Goal: Task Accomplishment & Management: Complete application form

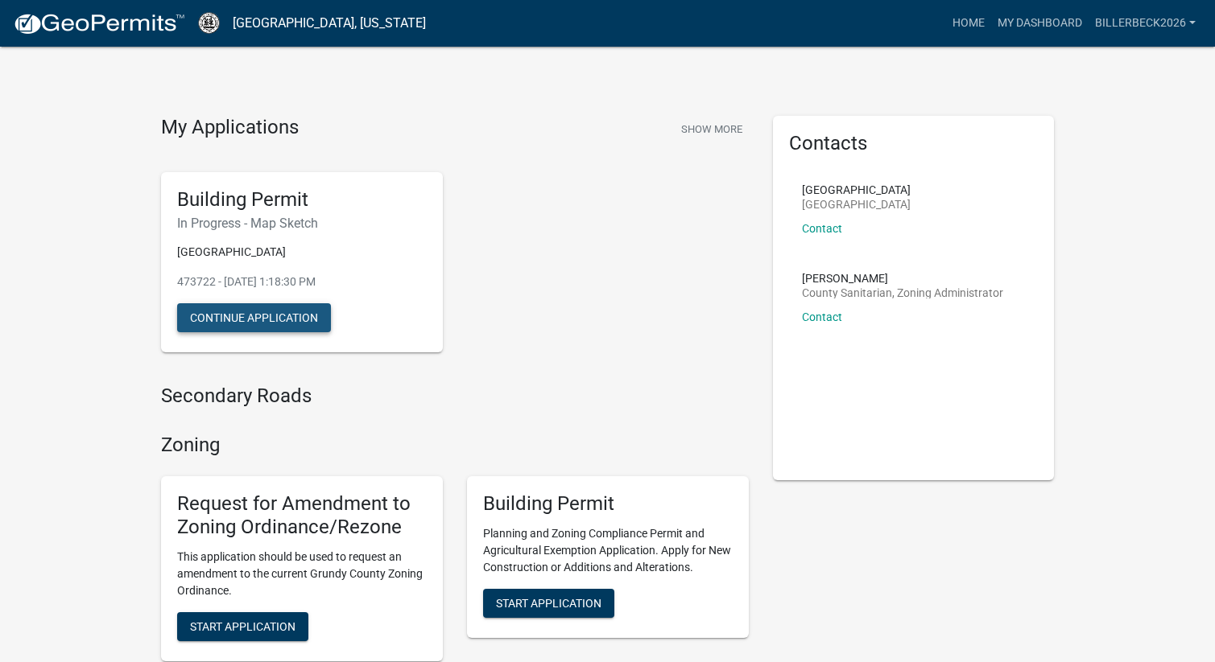
click at [276, 307] on button "Continue Application" at bounding box center [254, 317] width 154 height 29
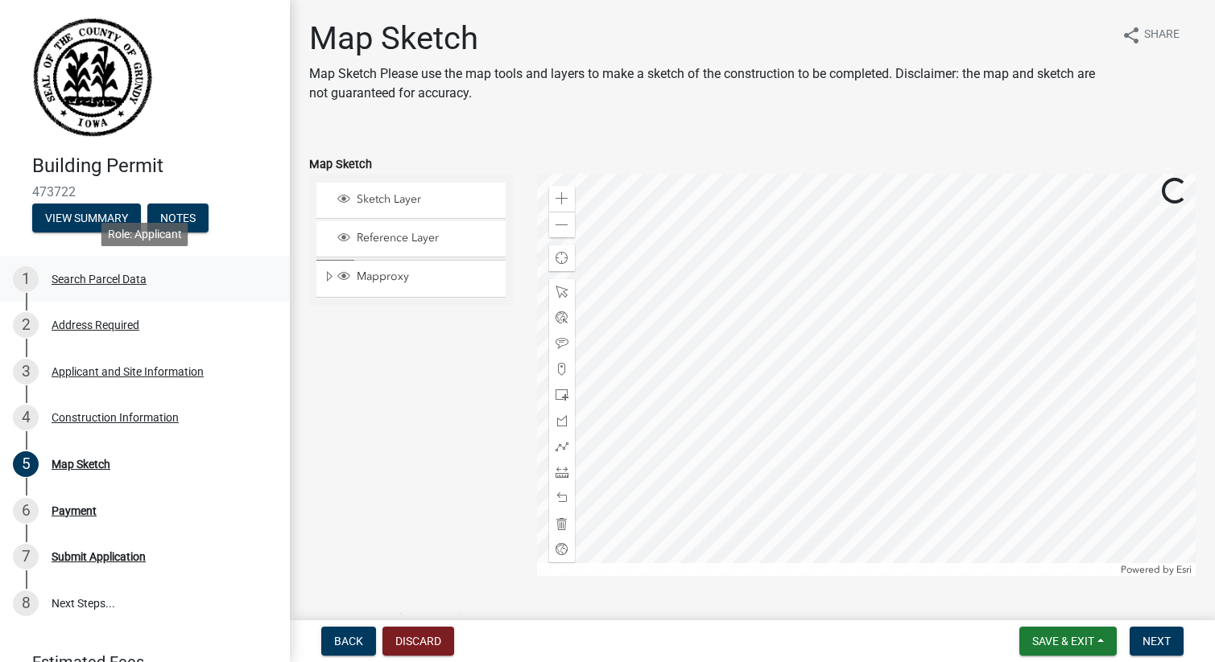
click at [86, 283] on div "Search Parcel Data" at bounding box center [99, 279] width 95 height 11
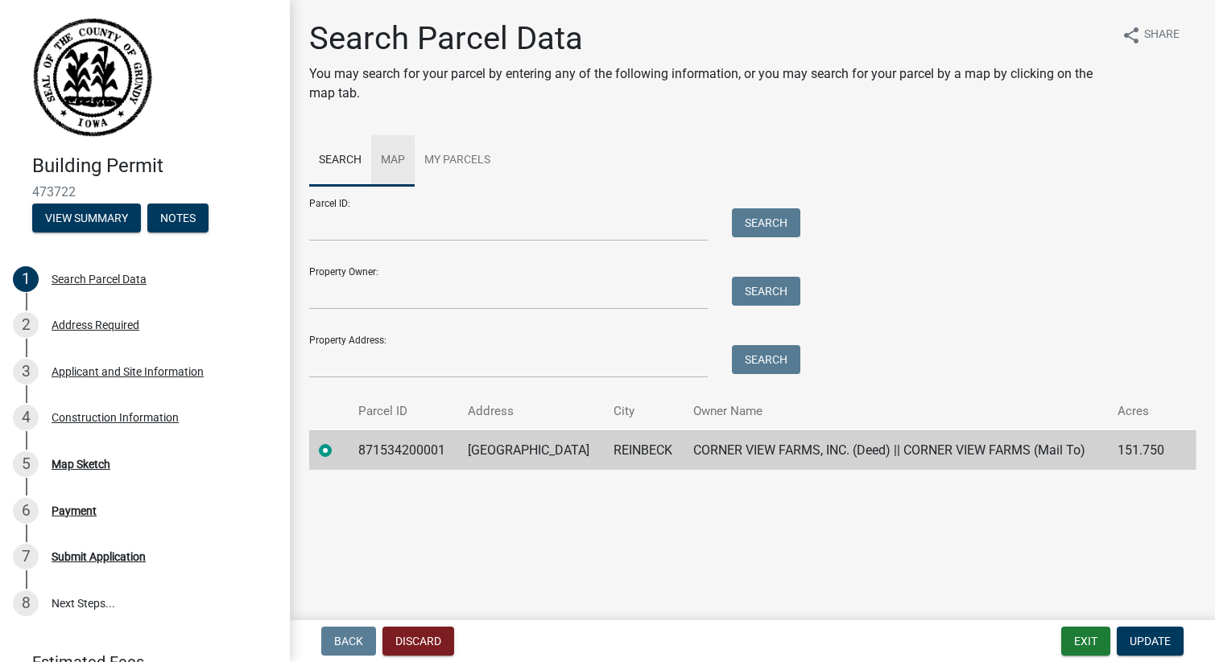
click at [382, 173] on link "Map" at bounding box center [392, 161] width 43 height 52
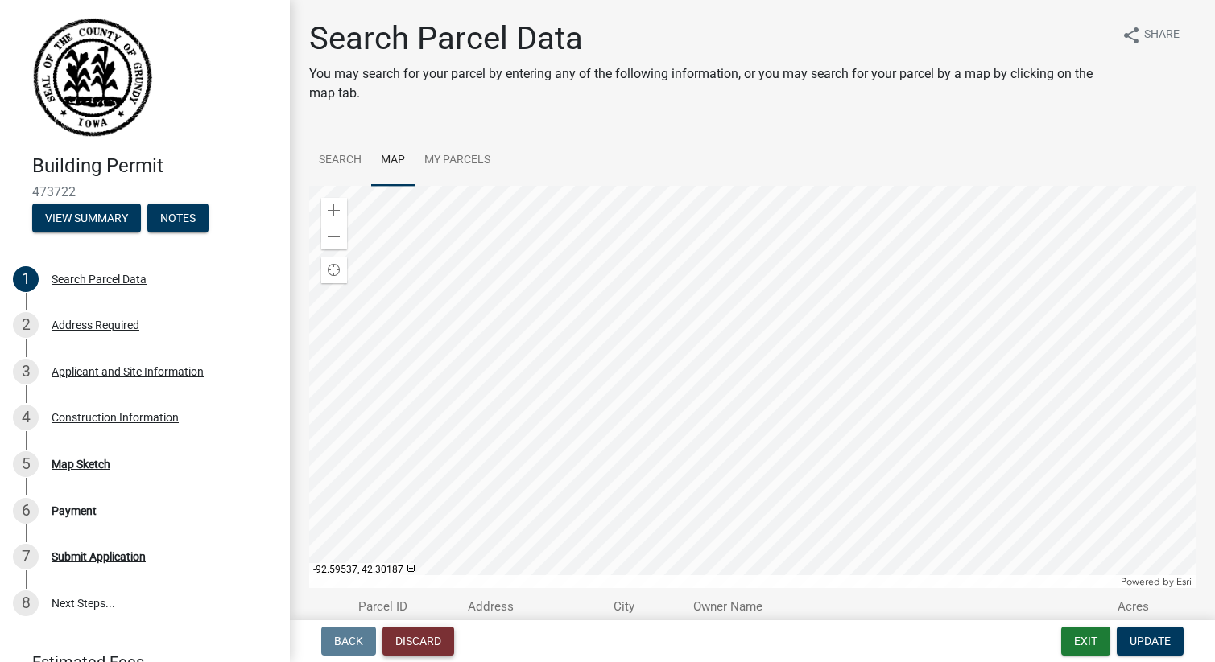
click at [427, 640] on button "Discard" at bounding box center [418, 641] width 72 height 29
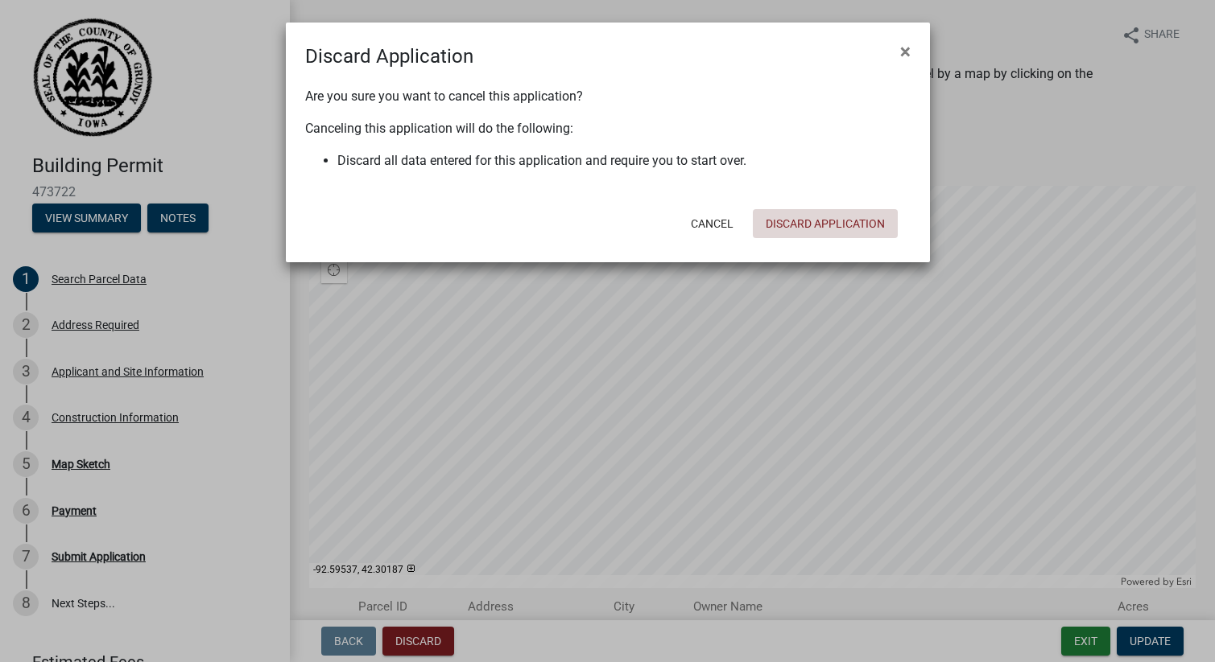
click at [815, 226] on button "Discard Application" at bounding box center [825, 223] width 145 height 29
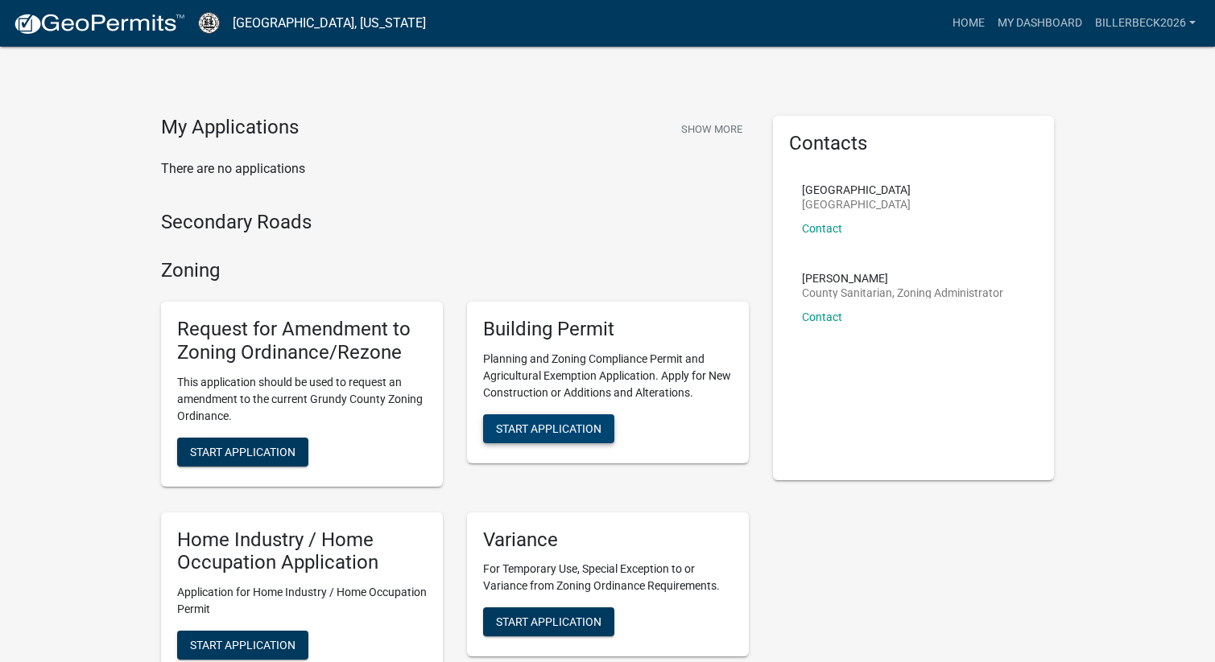
click at [536, 427] on span "Start Application" at bounding box center [548, 428] width 105 height 13
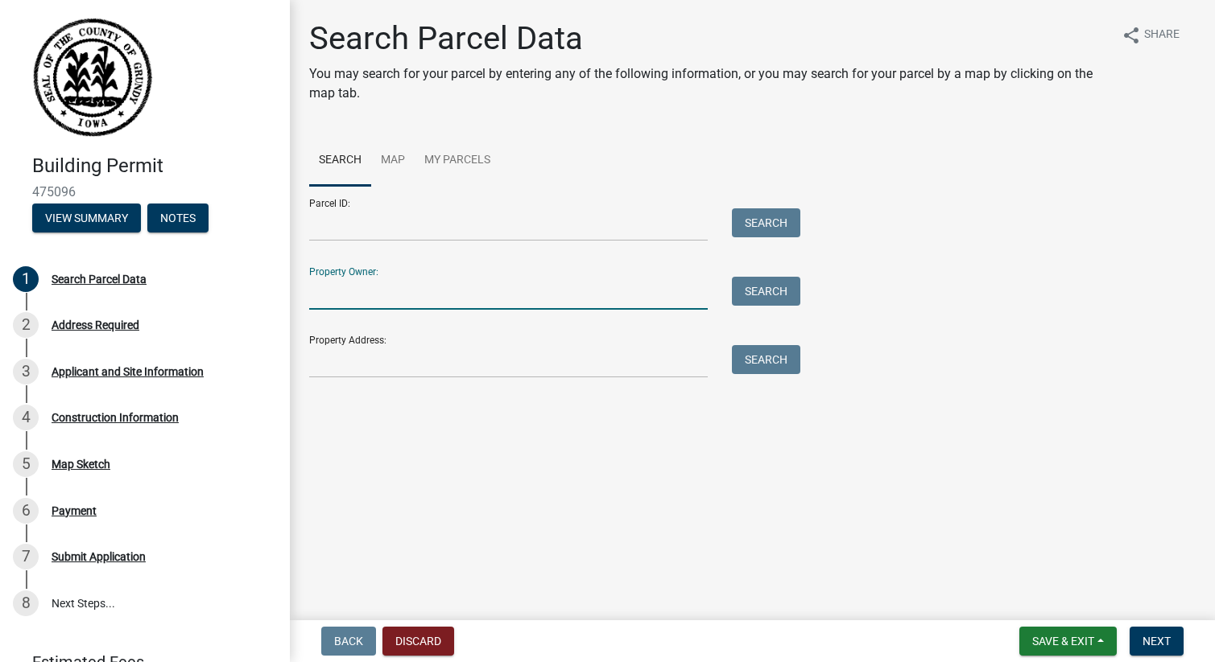
click at [410, 294] on input "Property Owner:" at bounding box center [508, 293] width 398 height 33
click at [771, 302] on button "Search" at bounding box center [766, 291] width 68 height 29
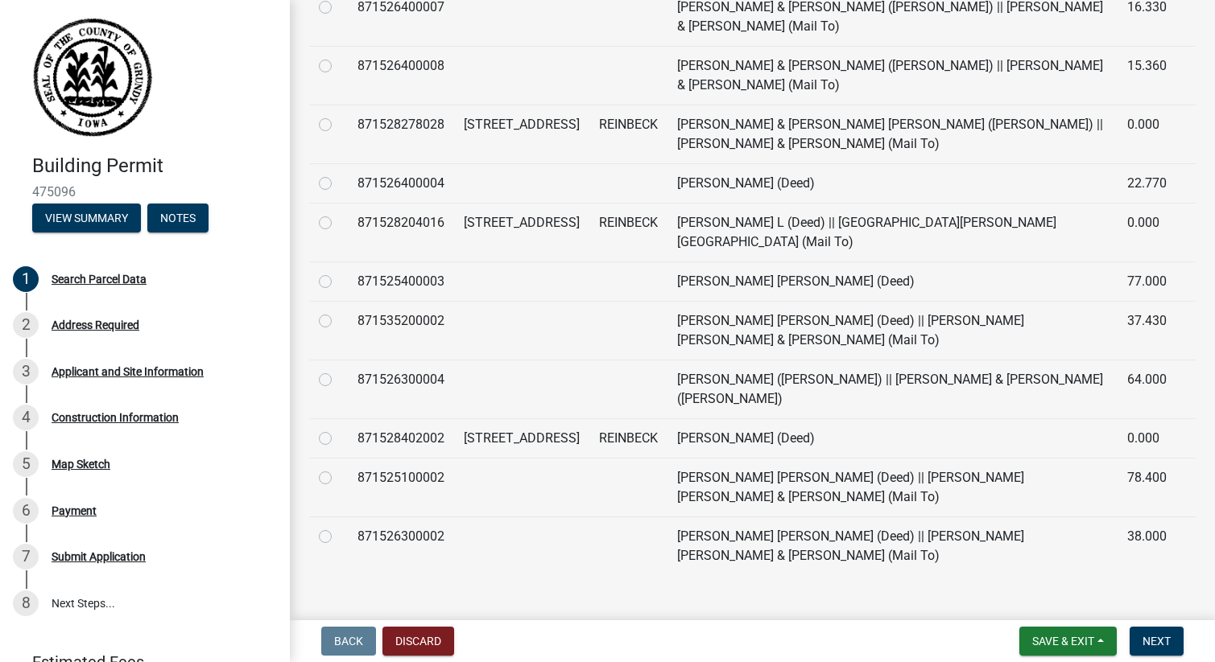
scroll to position [703, 0]
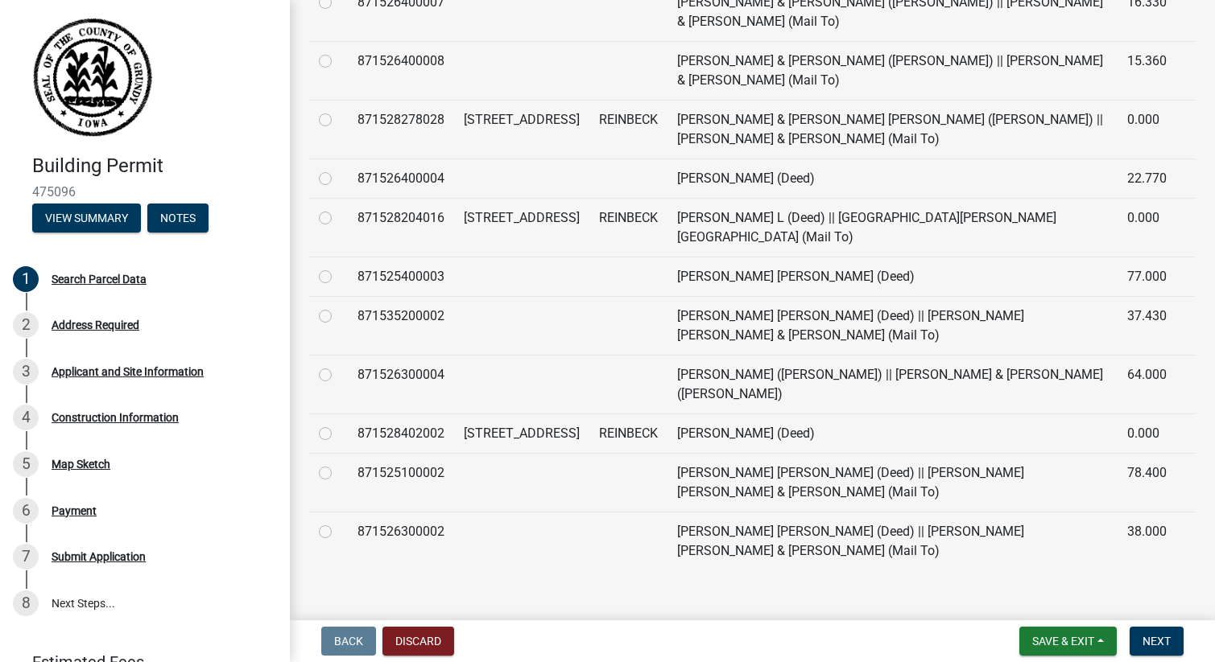
click at [589, 415] on td "REINBECK" at bounding box center [628, 433] width 78 height 39
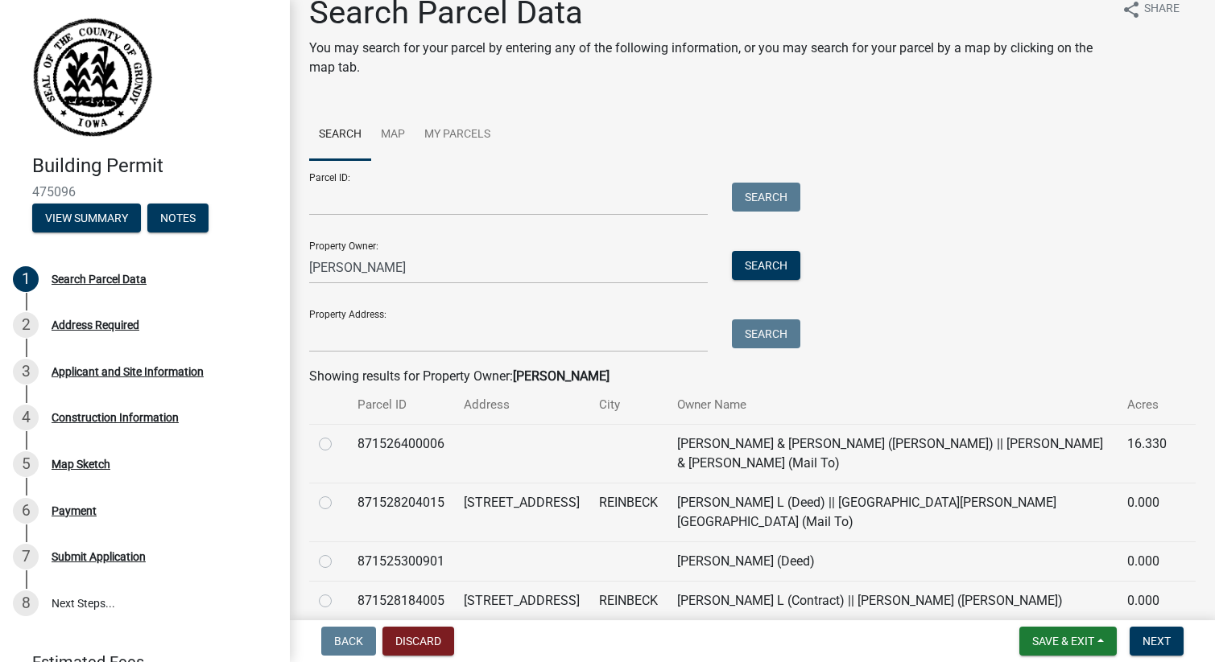
scroll to position [0, 0]
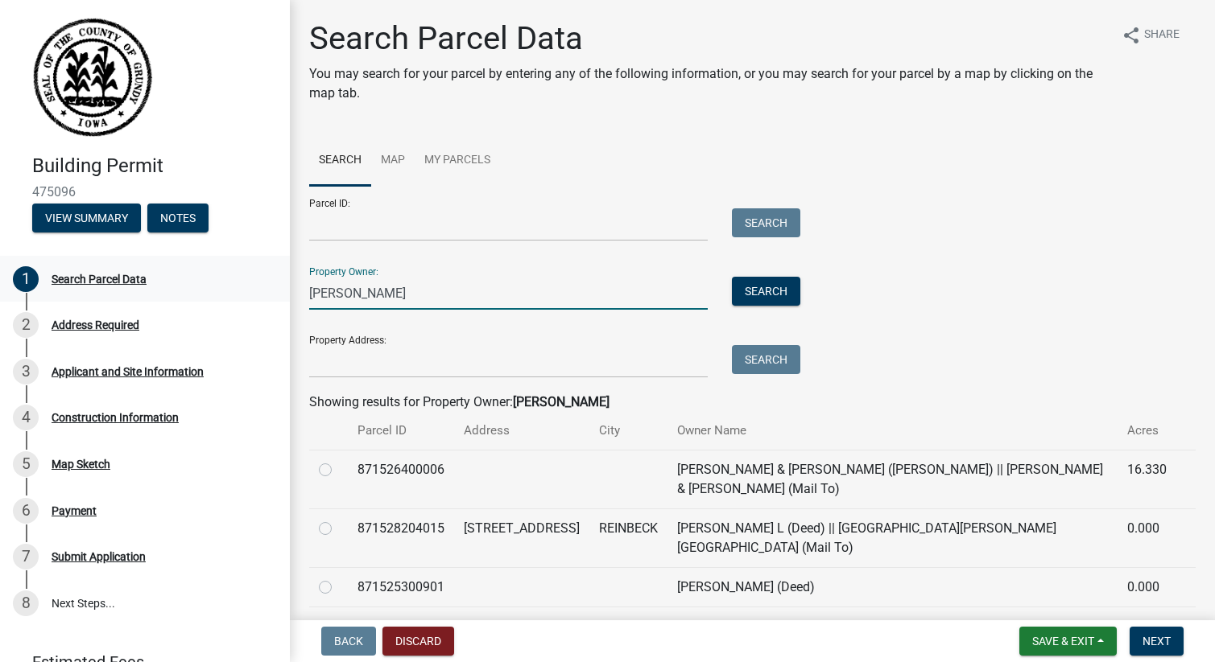
drag, startPoint x: 367, startPoint y: 297, endPoint x: 284, endPoint y: 291, distance: 83.2
click at [285, 291] on div "Building Permit 475096 View Summary Notes 1 Search Parcel Data 2 Address Requir…" at bounding box center [607, 331] width 1215 height 662
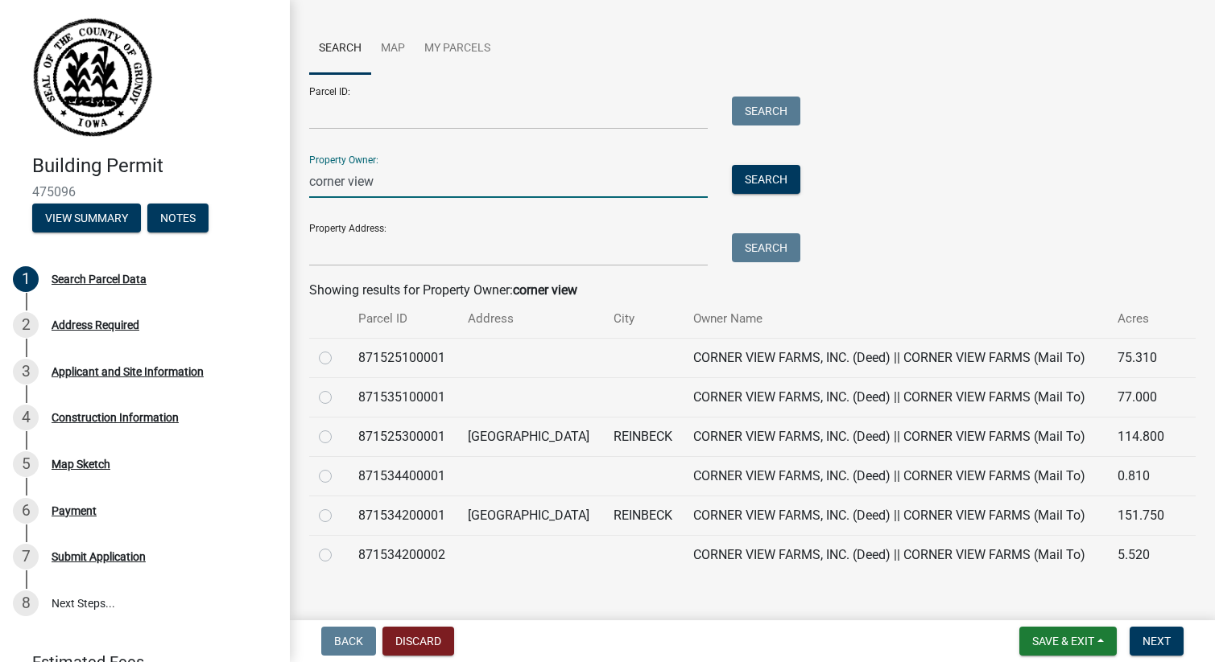
scroll to position [135, 0]
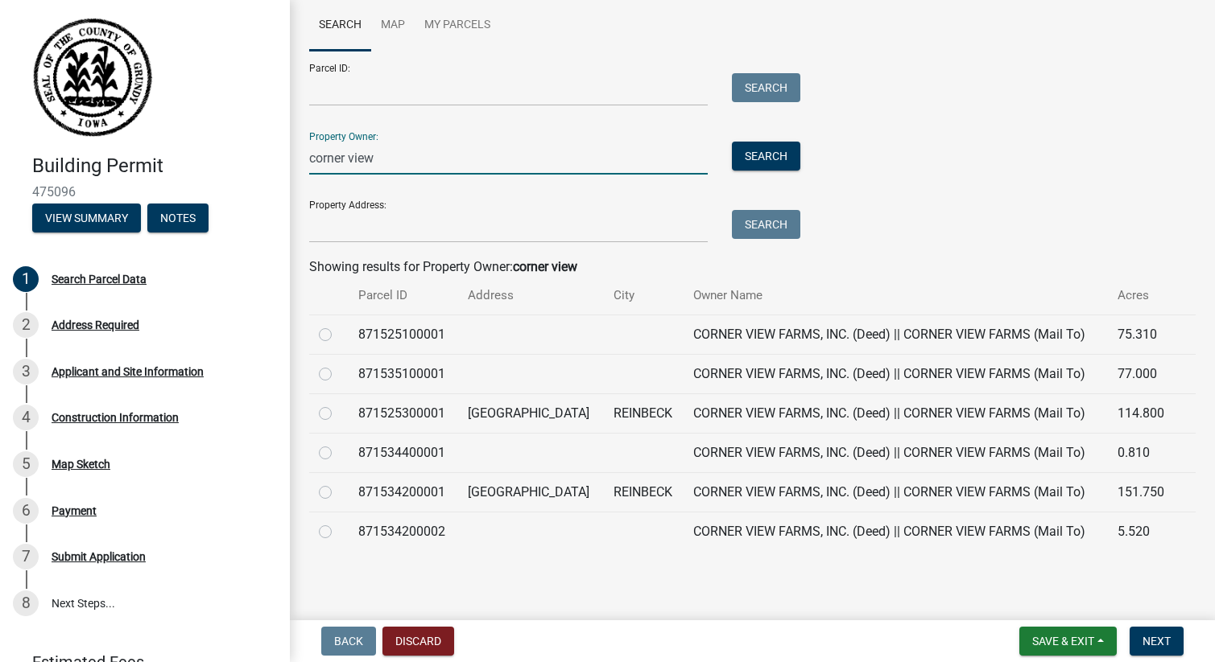
drag, startPoint x: 385, startPoint y: 160, endPoint x: 308, endPoint y: 154, distance: 76.7
click at [309, 154] on input "corner view" at bounding box center [508, 158] width 398 height 33
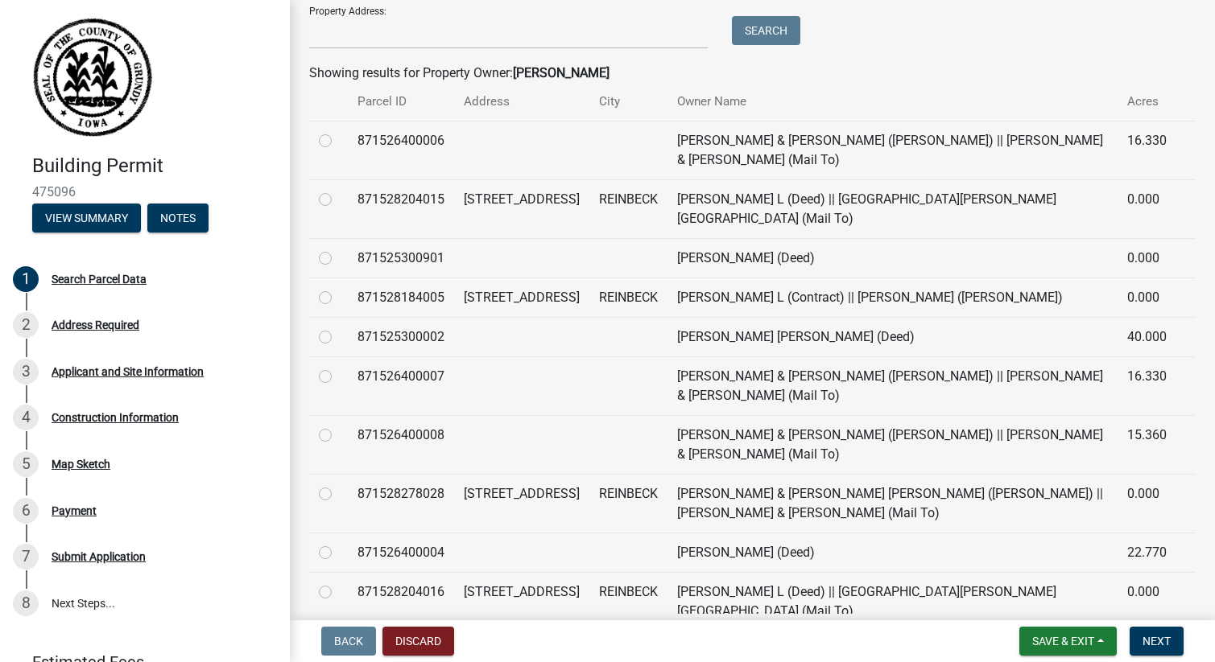
scroll to position [332, 0]
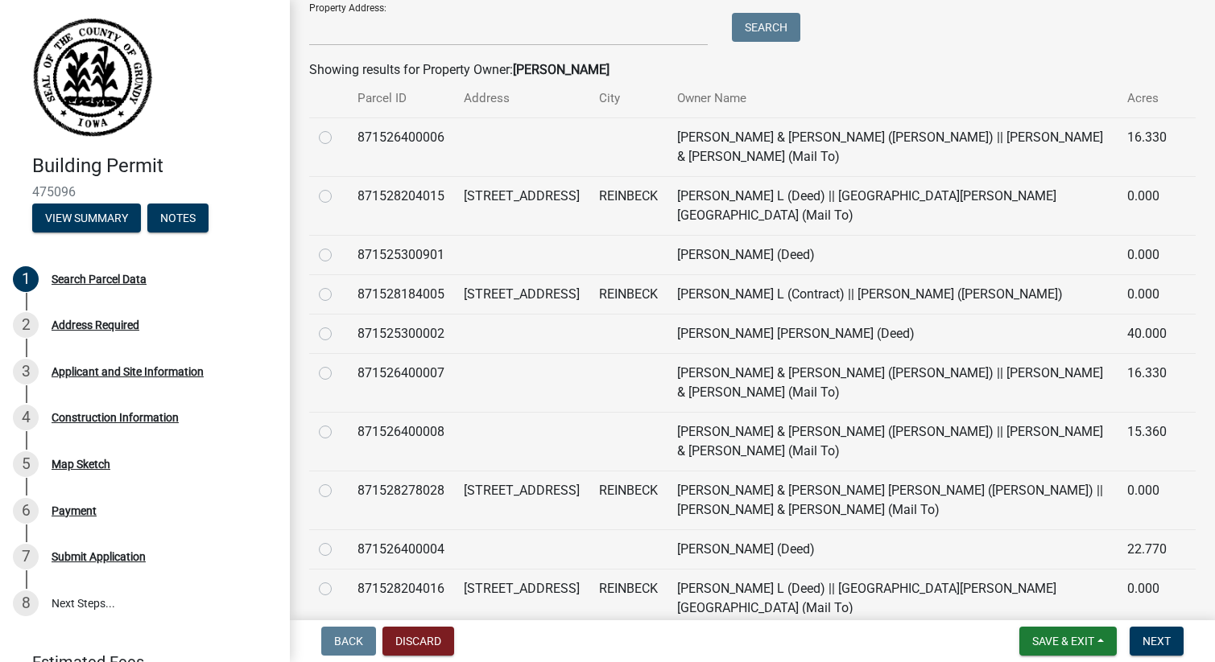
type input "[PERSON_NAME]"
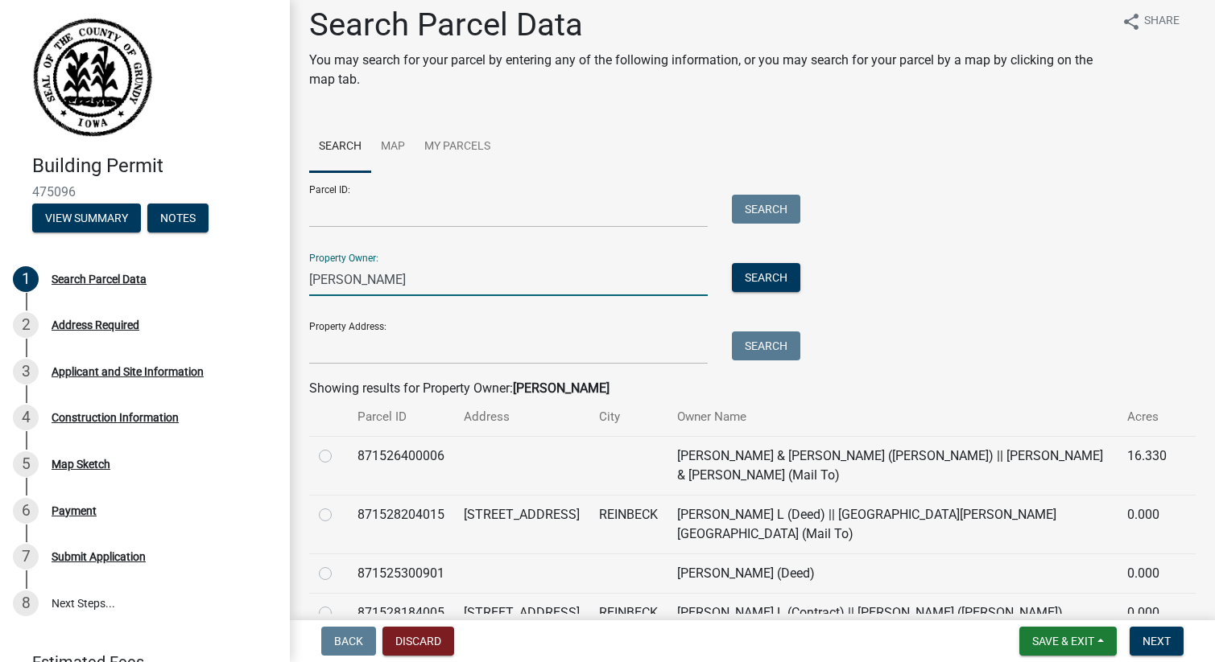
scroll to position [0, 0]
